Goal: Feedback & Contribution: Leave review/rating

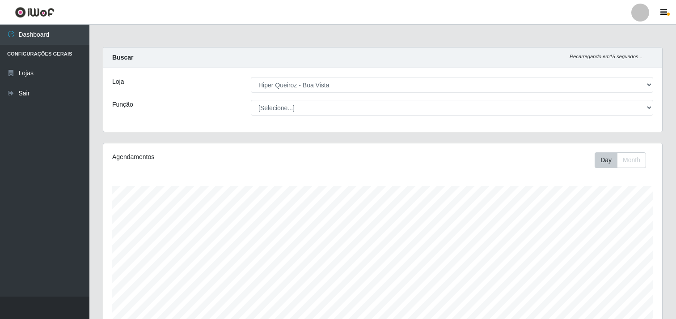
select select "514"
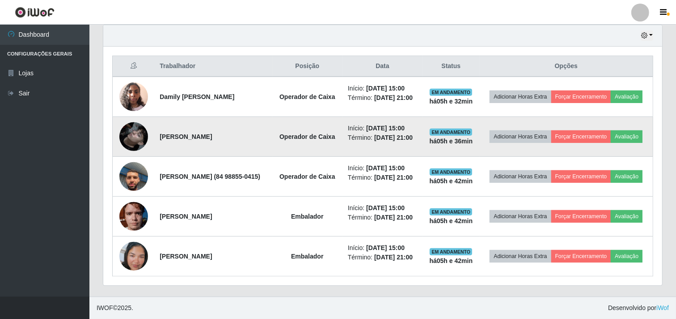
scroll to position [349, 0]
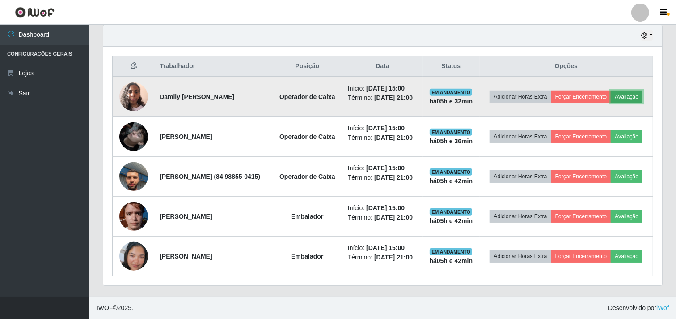
click at [611, 90] on button "Avaliação" at bounding box center [627, 96] width 32 height 13
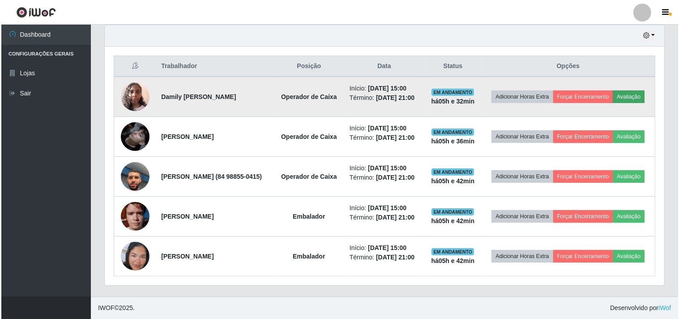
scroll to position [185, 553]
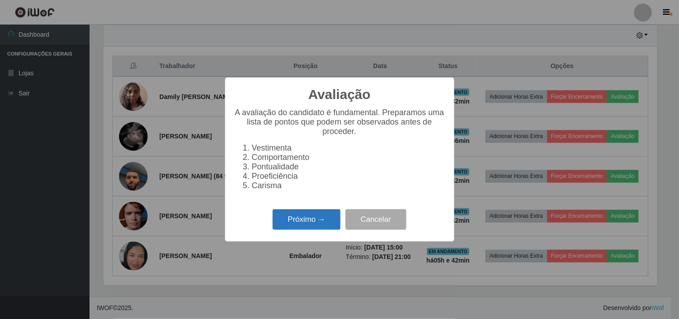
click at [304, 221] on button "Próximo →" at bounding box center [306, 219] width 68 height 21
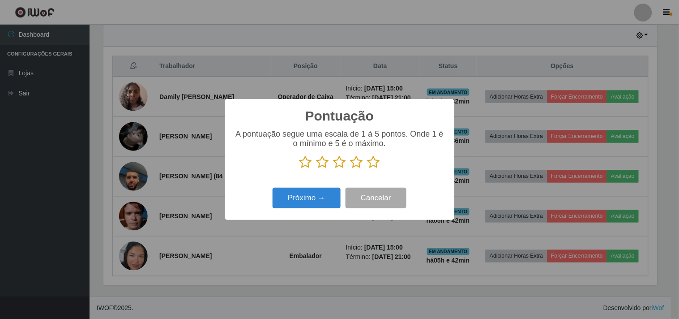
scroll to position [447189, 446821]
drag, startPoint x: 379, startPoint y: 164, endPoint x: 348, endPoint y: 150, distance: 34.7
click at [376, 158] on p at bounding box center [339, 161] width 211 height 13
click at [366, 162] on p at bounding box center [339, 161] width 211 height 13
drag, startPoint x: 370, startPoint y: 169, endPoint x: 373, endPoint y: 159, distance: 10.2
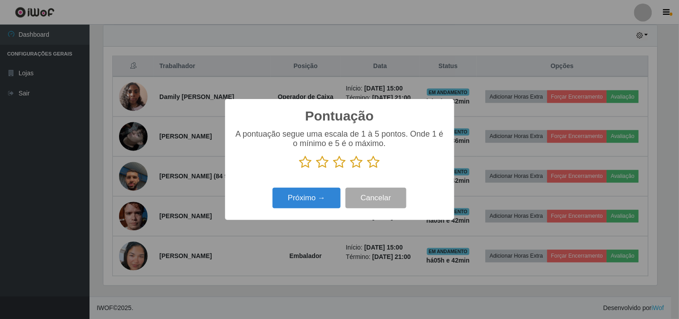
click at [370, 166] on icon at bounding box center [373, 161] width 13 height 13
click at [367, 169] on input "radio" at bounding box center [367, 169] width 0 height 0
click at [374, 158] on icon at bounding box center [373, 161] width 13 height 13
click at [367, 169] on input "radio" at bounding box center [367, 169] width 0 height 0
click at [323, 196] on button "Próximo →" at bounding box center [306, 197] width 68 height 21
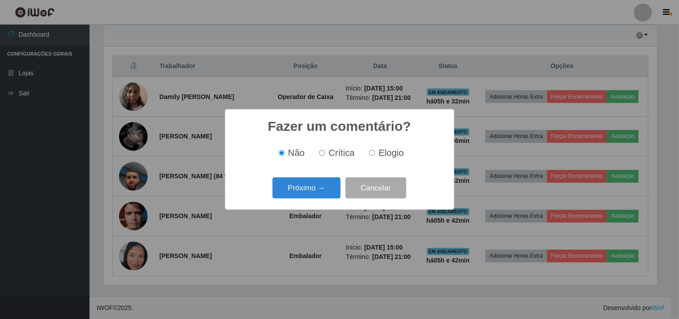
click at [377, 154] on label "Elogio" at bounding box center [385, 153] width 38 height 10
click at [375, 154] on input "Elogio" at bounding box center [372, 153] width 6 height 6
radio input "true"
click at [320, 190] on button "Próximo →" at bounding box center [306, 187] width 68 height 21
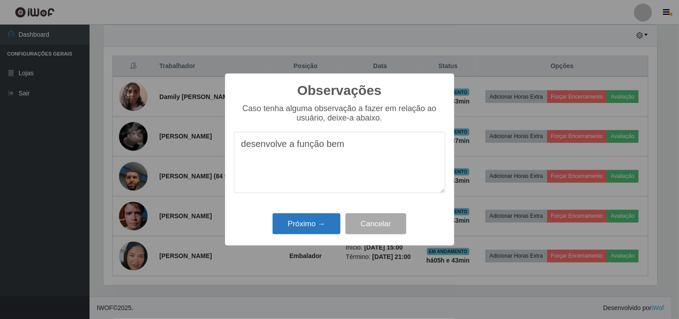
type textarea "desenvolve a função bem"
click at [321, 224] on button "Próximo →" at bounding box center [306, 223] width 68 height 21
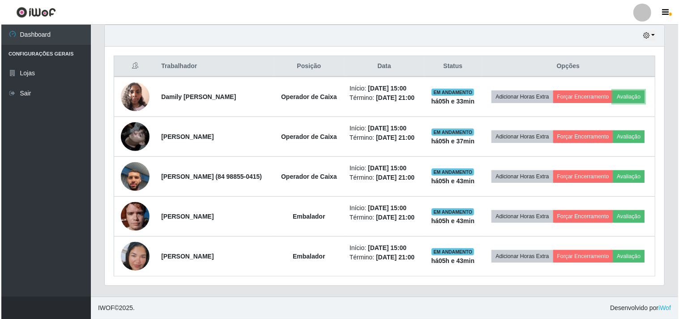
scroll to position [185, 559]
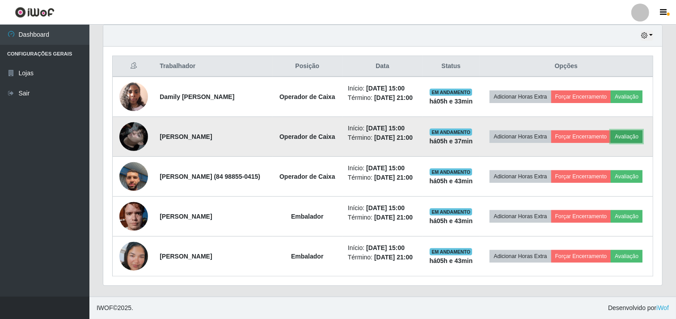
click at [611, 130] on button "Avaliação" at bounding box center [627, 136] width 32 height 13
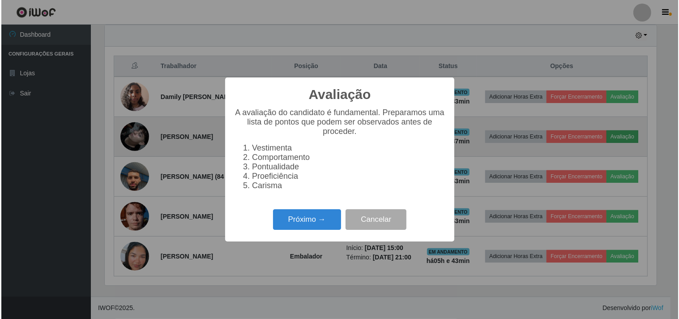
scroll to position [185, 553]
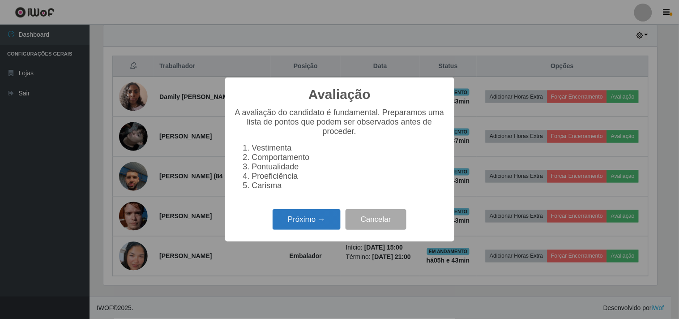
click at [319, 230] on button "Próximo →" at bounding box center [306, 219] width 68 height 21
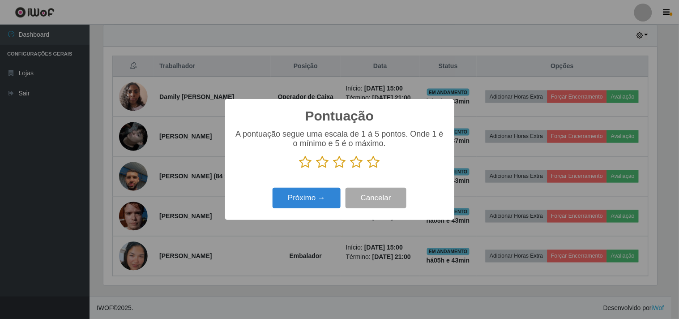
click at [372, 166] on icon at bounding box center [373, 161] width 13 height 13
click at [367, 169] on input "radio" at bounding box center [367, 169] width 0 height 0
click at [311, 191] on button "Próximo →" at bounding box center [306, 197] width 68 height 21
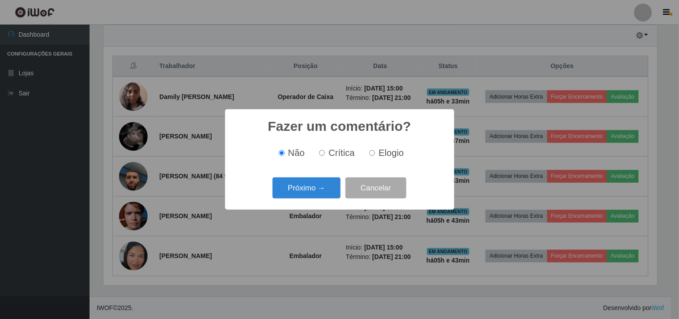
drag, startPoint x: 379, startPoint y: 155, endPoint x: 347, endPoint y: 175, distance: 38.2
click at [378, 156] on span "Elogio" at bounding box center [390, 153] width 25 height 10
click at [375, 156] on input "Elogio" at bounding box center [372, 153] width 6 height 6
radio input "true"
click at [320, 193] on button "Próximo →" at bounding box center [306, 187] width 68 height 21
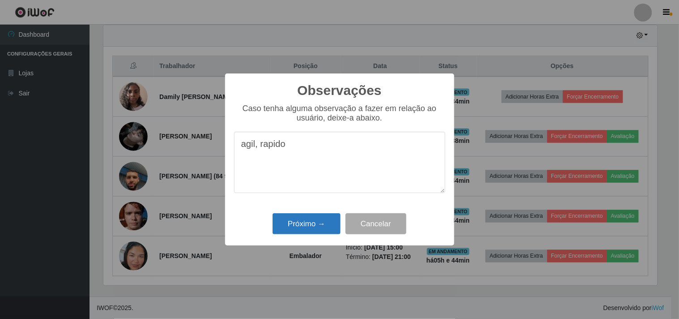
type textarea "agil, rapido"
click at [307, 222] on button "Próximo →" at bounding box center [306, 223] width 68 height 21
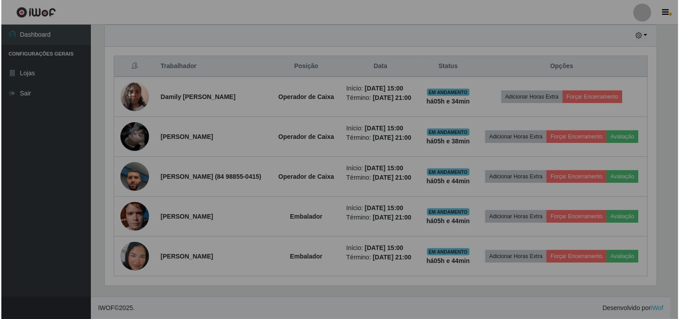
scroll to position [185, 559]
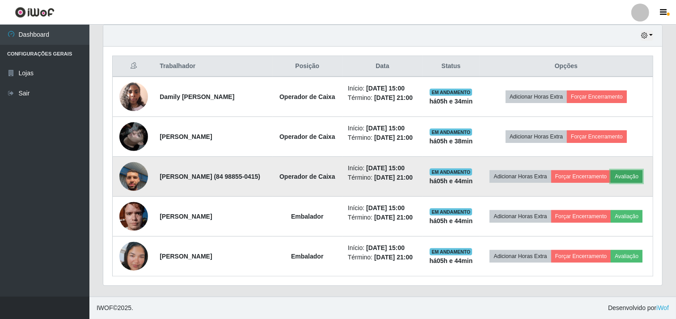
click at [611, 170] on button "Avaliação" at bounding box center [627, 176] width 32 height 13
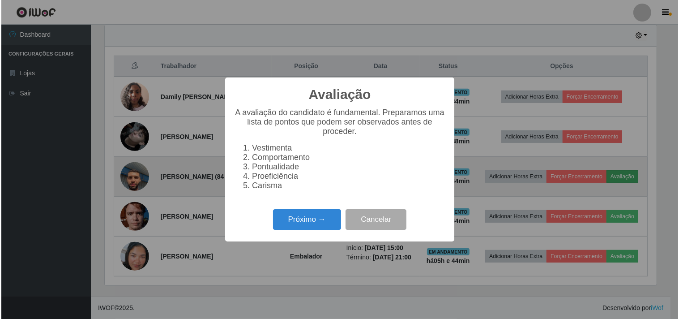
scroll to position [185, 553]
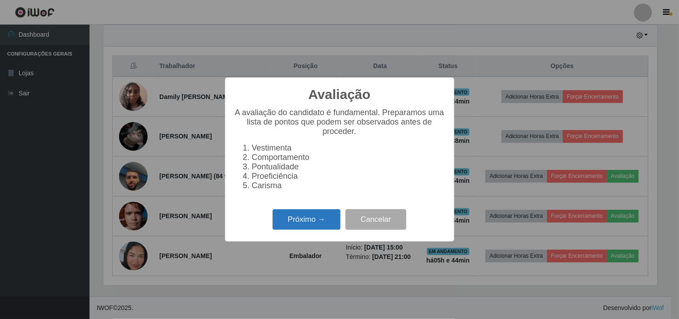
click at [289, 230] on button "Próximo →" at bounding box center [306, 219] width 68 height 21
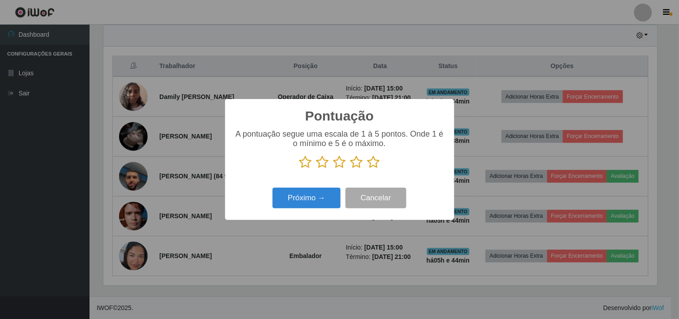
scroll to position [447189, 446821]
click at [376, 168] on icon at bounding box center [373, 161] width 13 height 13
click at [367, 169] on input "radio" at bounding box center [367, 169] width 0 height 0
click at [294, 201] on button "Próximo →" at bounding box center [306, 197] width 68 height 21
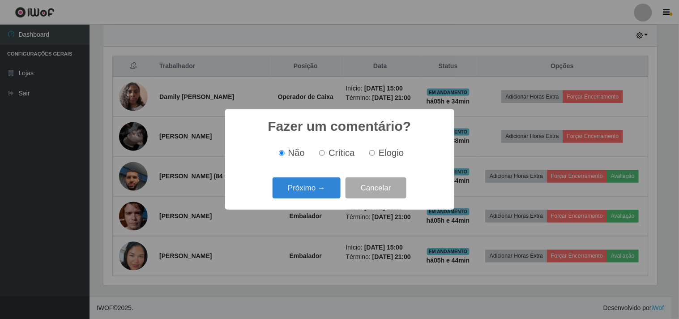
click at [373, 154] on input "Elogio" at bounding box center [372, 153] width 6 height 6
radio input "true"
click at [310, 182] on button "Próximo →" at bounding box center [306, 187] width 68 height 21
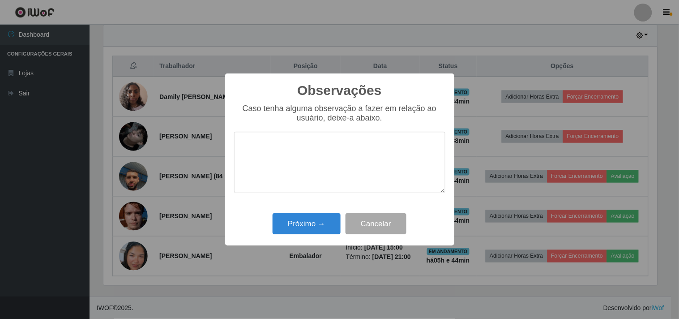
click at [312, 155] on textarea at bounding box center [339, 162] width 211 height 61
click at [263, 146] on textarea "agilç e densenrolado" at bounding box center [339, 162] width 211 height 61
click at [260, 145] on textarea "agile densenrolado" at bounding box center [339, 162] width 211 height 61
type textarea "agil e densenrolado"
click at [306, 223] on button "Próximo →" at bounding box center [306, 223] width 68 height 21
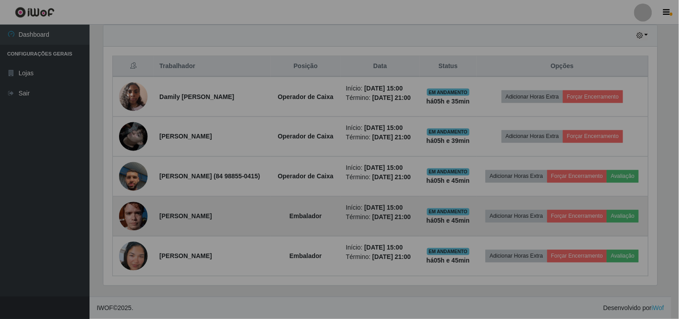
scroll to position [185, 559]
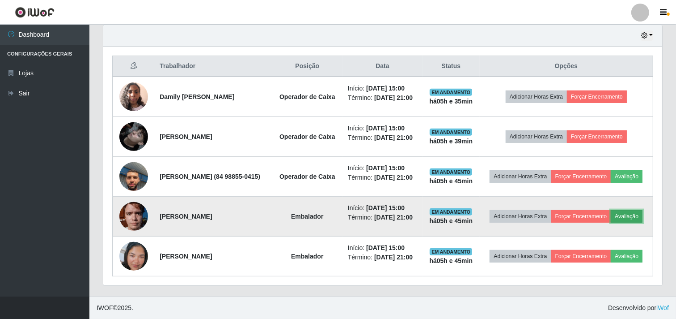
click at [611, 213] on button "Avaliação" at bounding box center [627, 216] width 32 height 13
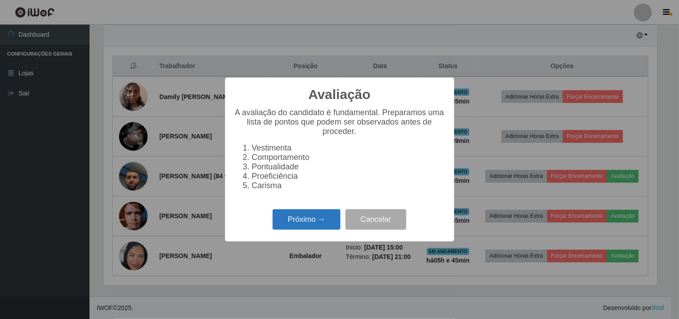
click at [331, 219] on button "Próximo →" at bounding box center [306, 219] width 68 height 21
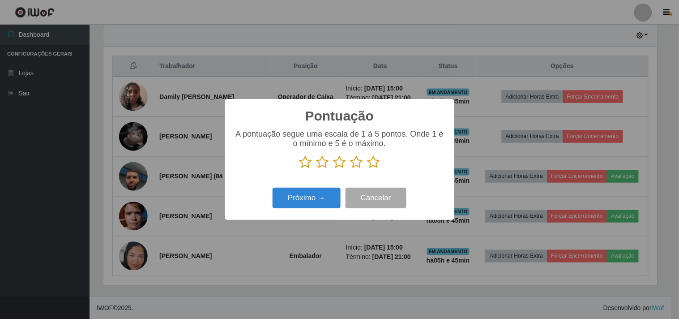
click at [373, 164] on icon at bounding box center [373, 161] width 13 height 13
click at [367, 169] on input "radio" at bounding box center [367, 169] width 0 height 0
click at [314, 198] on button "Próximo →" at bounding box center [306, 197] width 68 height 21
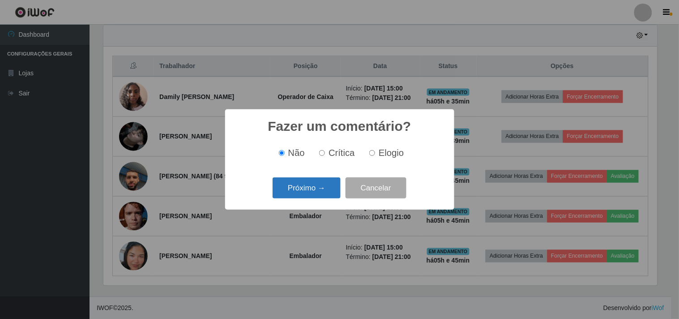
click at [329, 190] on button "Próximo →" at bounding box center [306, 187] width 68 height 21
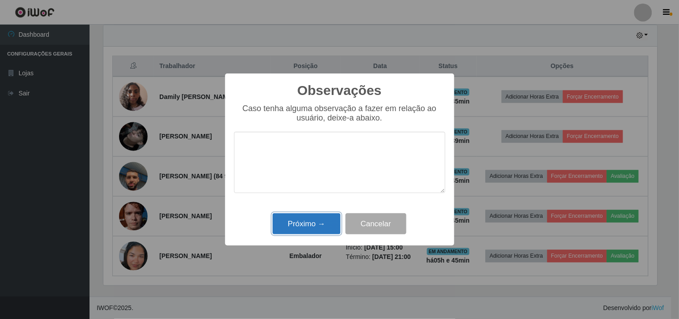
click at [320, 226] on button "Próximo →" at bounding box center [306, 223] width 68 height 21
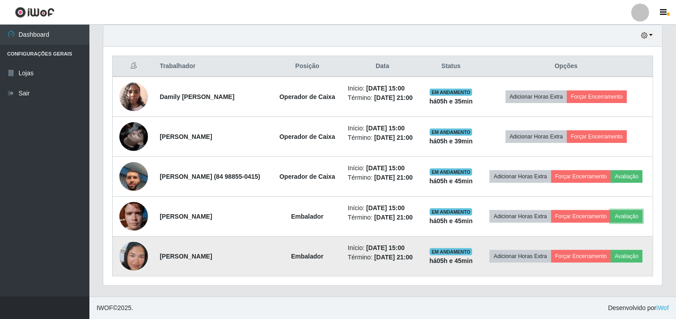
scroll to position [185, 559]
click at [611, 259] on button "Avaliação" at bounding box center [627, 256] width 32 height 13
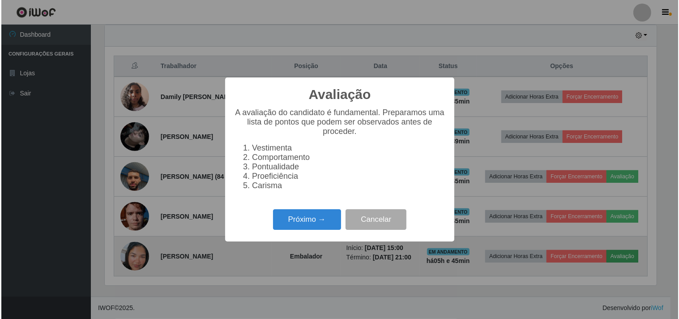
scroll to position [185, 553]
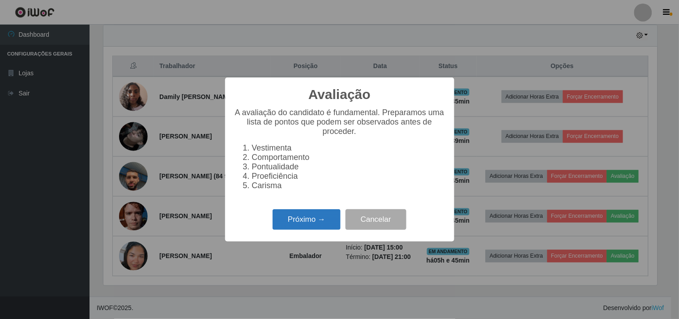
click at [305, 221] on button "Próximo →" at bounding box center [306, 219] width 68 height 21
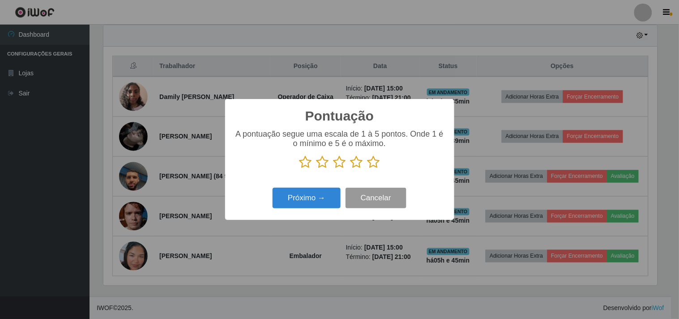
scroll to position [447189, 446821]
click at [378, 166] on icon at bounding box center [373, 161] width 13 height 13
click at [367, 169] on input "radio" at bounding box center [367, 169] width 0 height 0
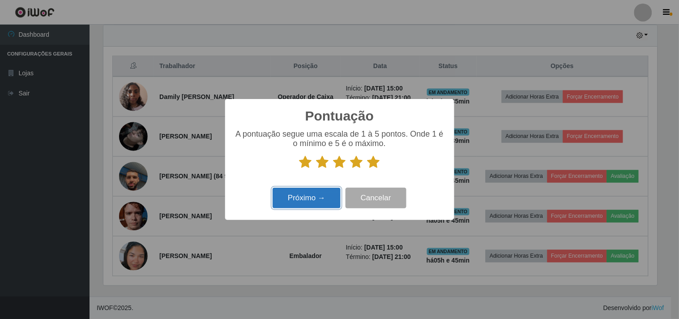
click at [295, 204] on button "Próximo →" at bounding box center [306, 197] width 68 height 21
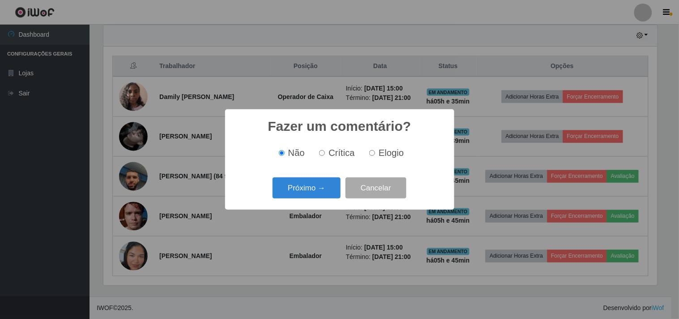
click at [372, 150] on label "Elogio" at bounding box center [385, 153] width 38 height 10
click at [372, 150] on input "Elogio" at bounding box center [372, 153] width 6 height 6
radio input "true"
click at [319, 191] on button "Próximo →" at bounding box center [306, 187] width 68 height 21
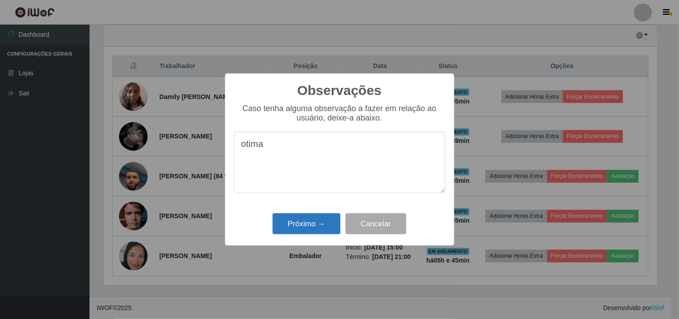
type textarea "otima"
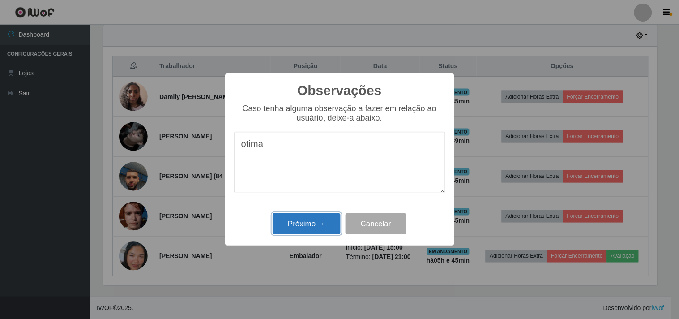
click at [320, 224] on button "Próximo →" at bounding box center [306, 223] width 68 height 21
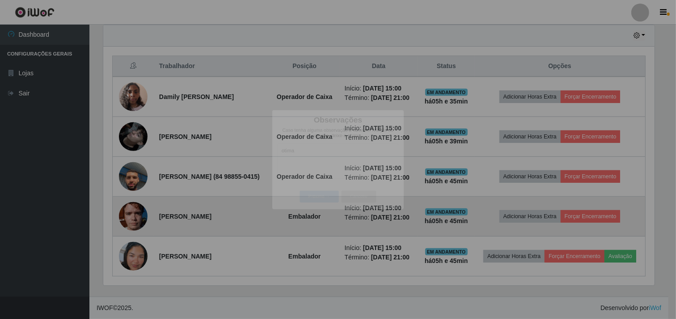
scroll to position [185, 559]
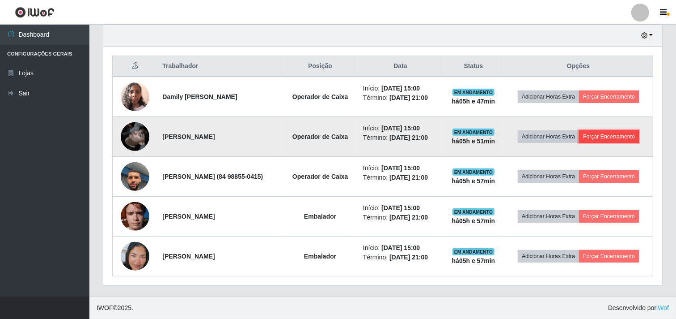
click at [587, 130] on button "Forçar Encerramento" at bounding box center [609, 136] width 60 height 13
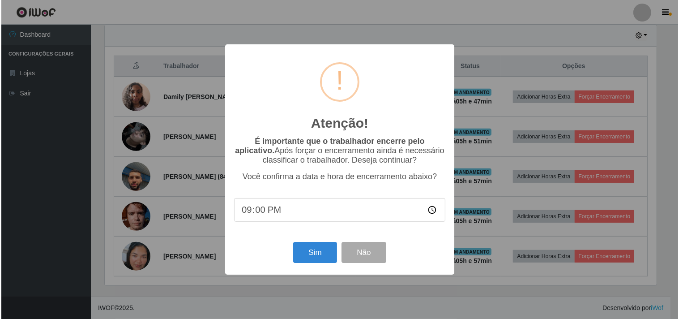
scroll to position [185, 553]
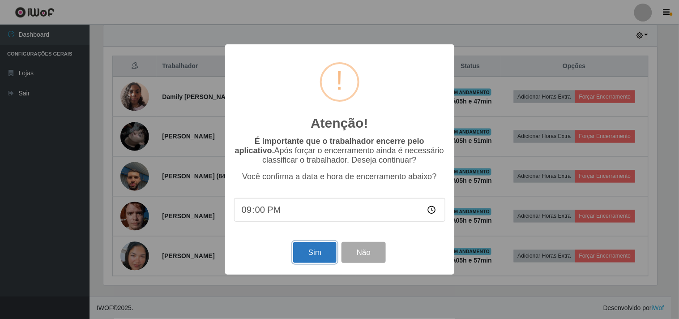
click at [325, 251] on button "Sim" at bounding box center [314, 252] width 43 height 21
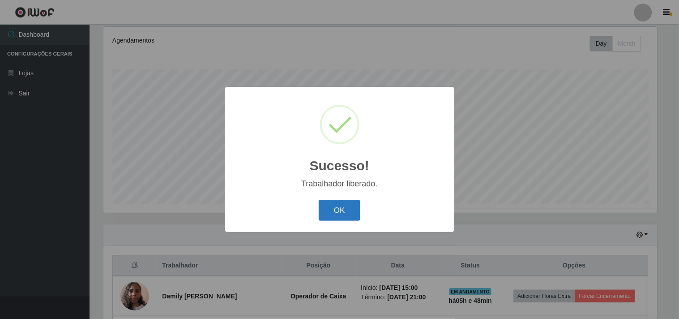
click at [353, 207] on button "OK" at bounding box center [340, 210] width 42 height 21
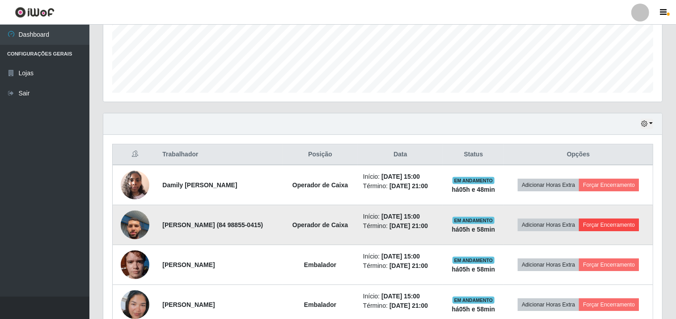
scroll to position [265, 0]
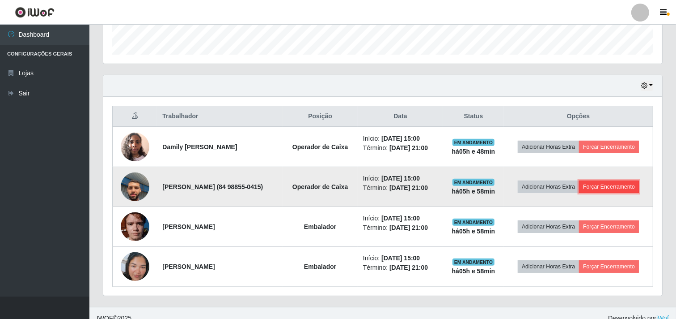
click at [590, 193] on button "Forçar Encerramento" at bounding box center [609, 186] width 60 height 13
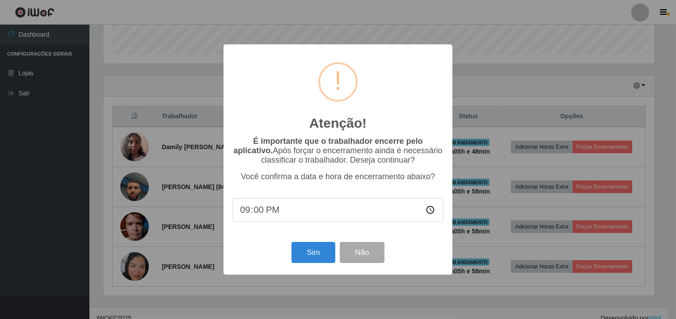
scroll to position [185, 553]
click at [328, 258] on button "Sim" at bounding box center [314, 252] width 43 height 21
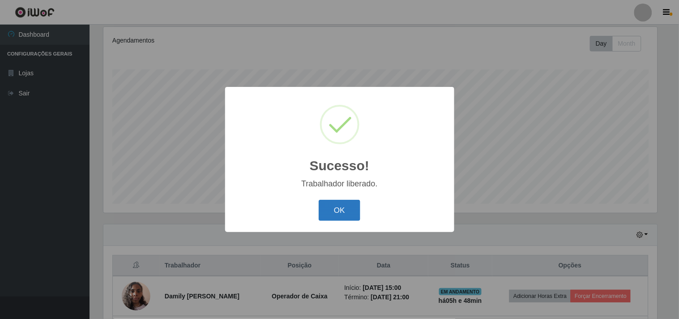
click at [353, 212] on button "OK" at bounding box center [340, 210] width 42 height 21
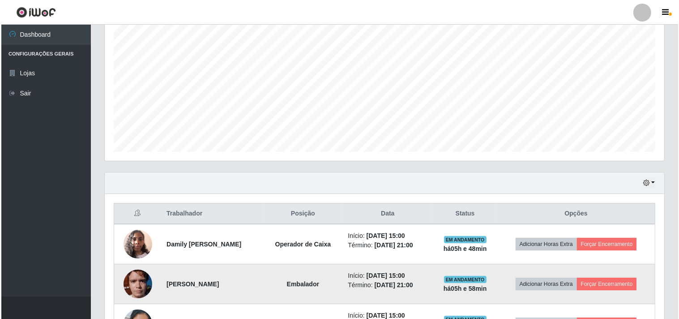
scroll to position [236, 0]
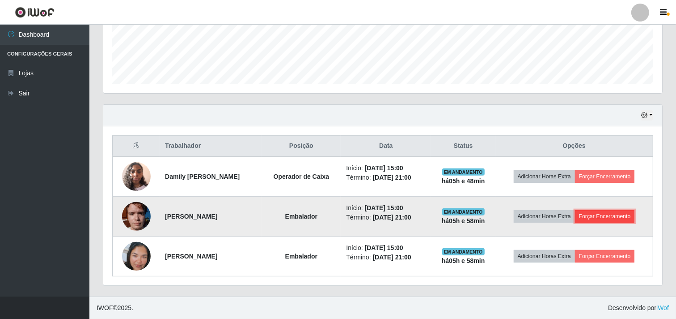
click at [614, 216] on button "Forçar Encerramento" at bounding box center [605, 216] width 60 height 13
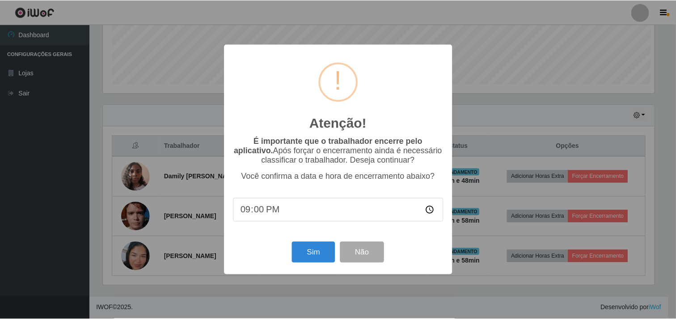
scroll to position [185, 553]
click at [319, 251] on button "Sim" at bounding box center [314, 252] width 43 height 21
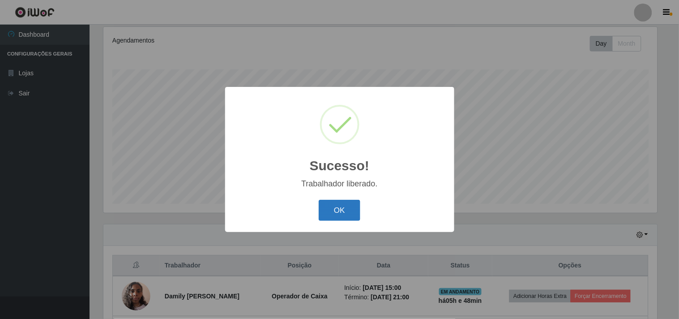
click at [332, 217] on button "OK" at bounding box center [340, 210] width 42 height 21
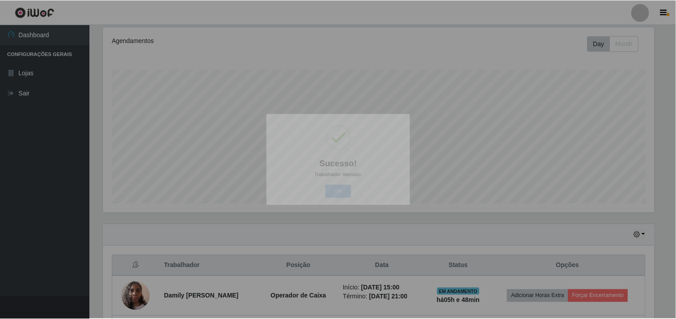
scroll to position [0, 0]
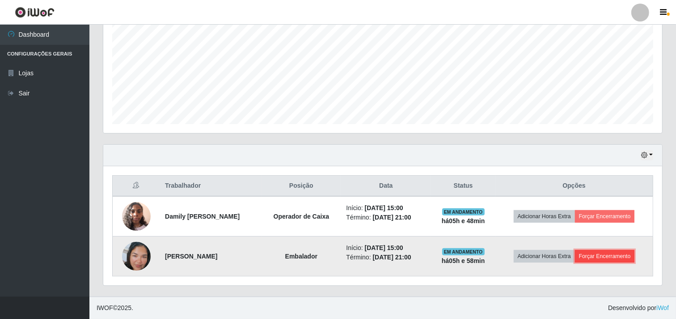
click at [605, 254] on button "Forçar Encerramento" at bounding box center [605, 256] width 60 height 13
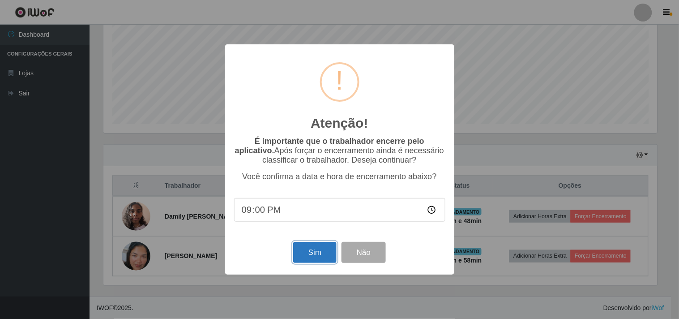
click at [312, 247] on button "Sim" at bounding box center [314, 252] width 43 height 21
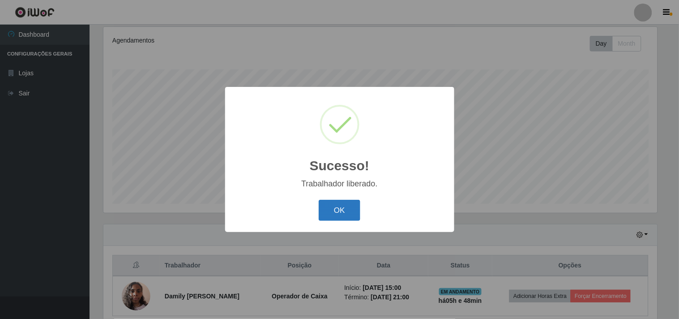
click at [345, 206] on button "OK" at bounding box center [340, 210] width 42 height 21
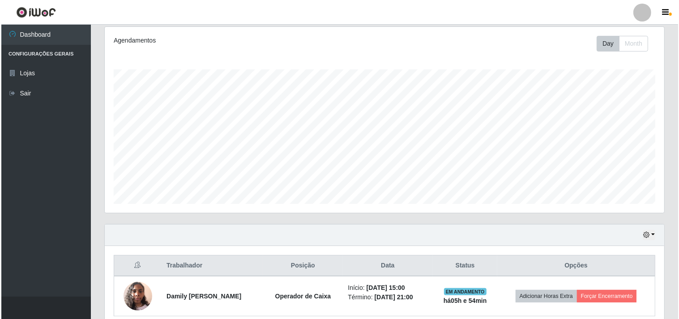
scroll to position [156, 0]
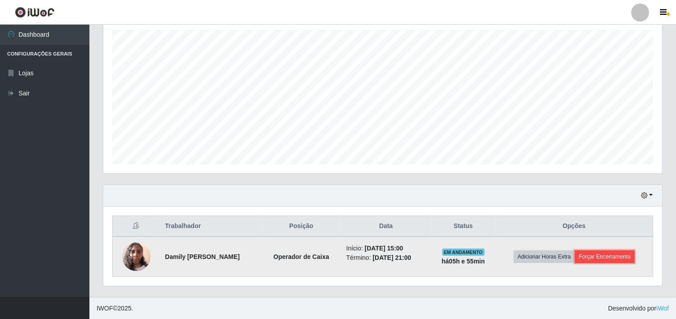
click at [616, 259] on button "Forçar Encerramento" at bounding box center [605, 256] width 60 height 13
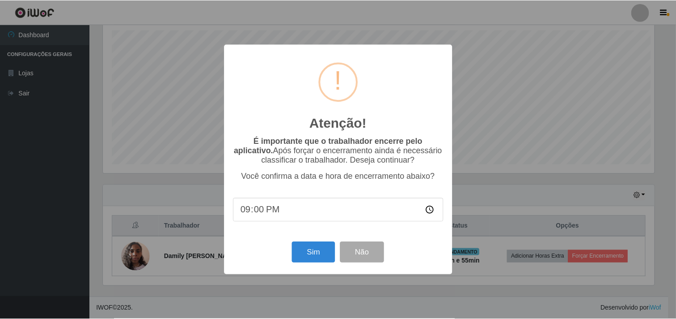
scroll to position [185, 553]
click at [326, 251] on button "Sim" at bounding box center [314, 252] width 43 height 21
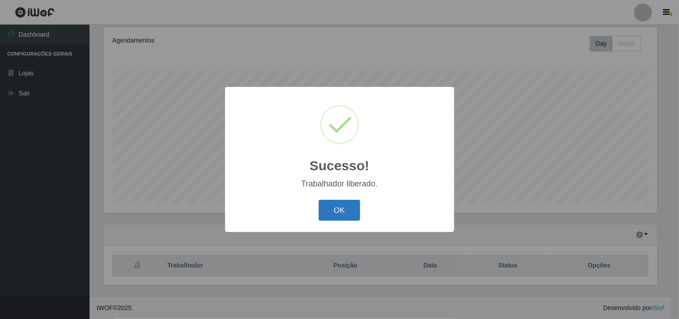
click at [347, 211] on button "OK" at bounding box center [340, 210] width 42 height 21
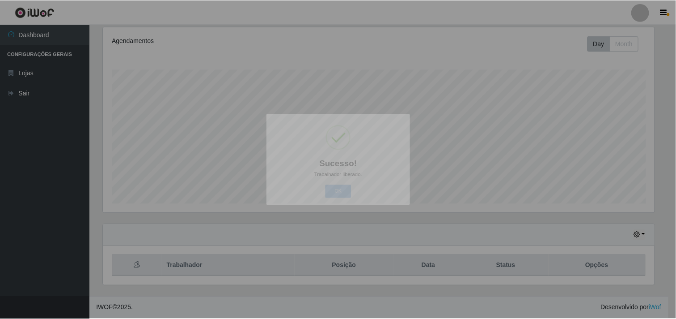
scroll to position [185, 559]
